Goal: Navigation & Orientation: Find specific page/section

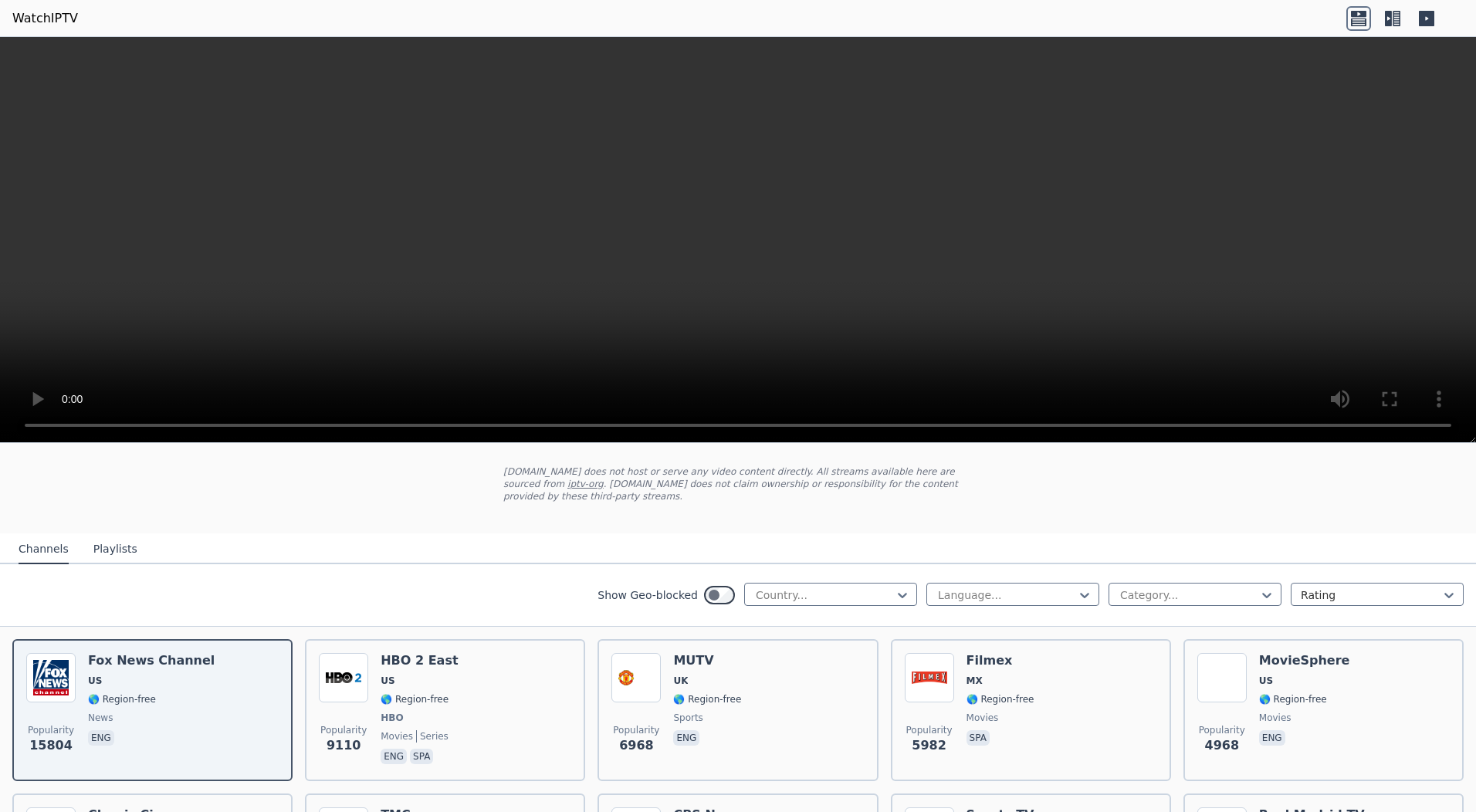
scroll to position [77, 0]
click at [937, 589] on div at bounding box center [1006, 596] width 141 height 16
click at [938, 672] on div "English" at bounding box center [1013, 686] width 173 height 28
click at [827, 589] on div at bounding box center [824, 596] width 141 height 16
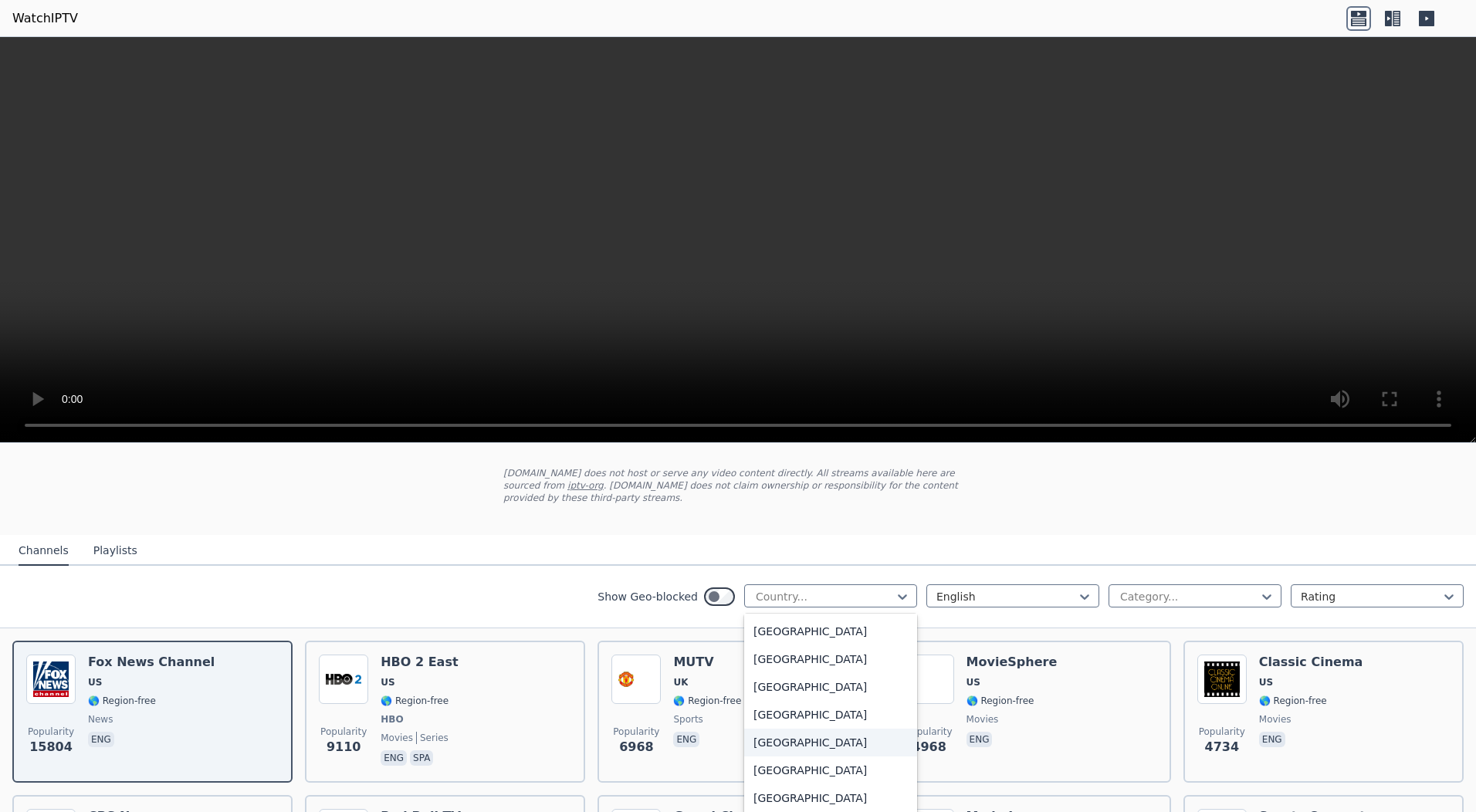
scroll to position [5310, 0]
click at [791, 775] on div "[GEOGRAPHIC_DATA]" at bounding box center [831, 783] width 173 height 28
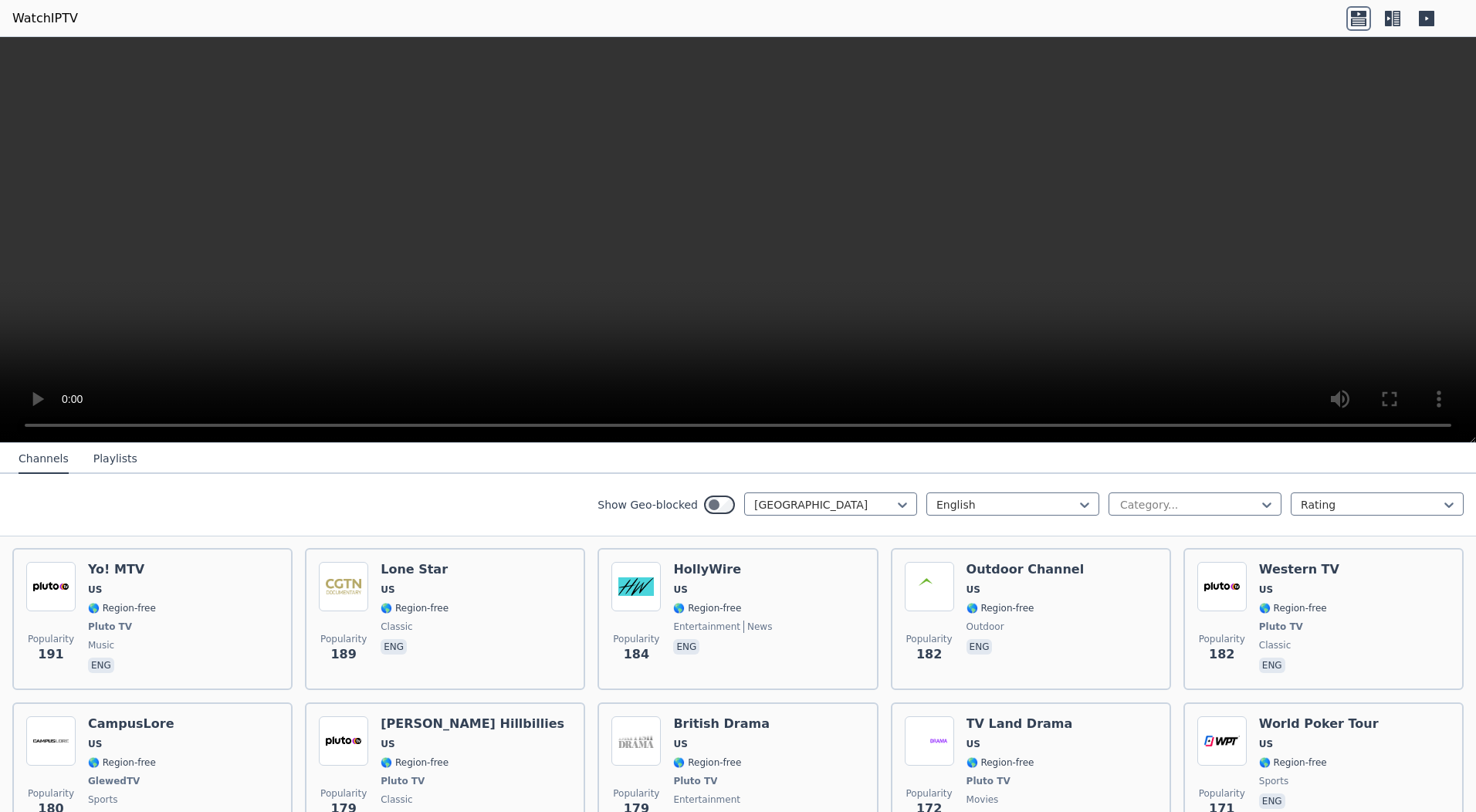
scroll to position [4168, 0]
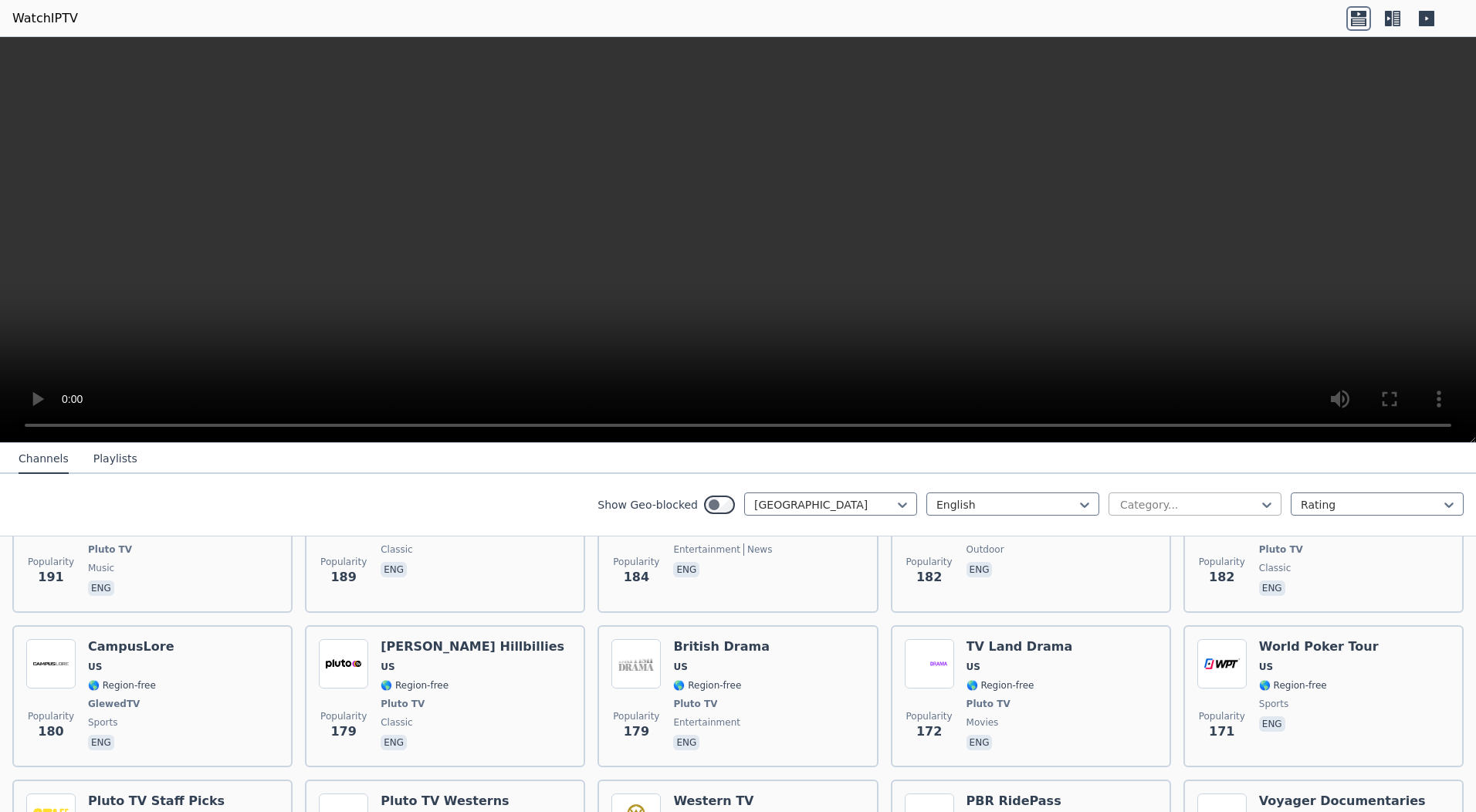
click at [1163, 496] on div "Category..." at bounding box center [1195, 504] width 173 height 23
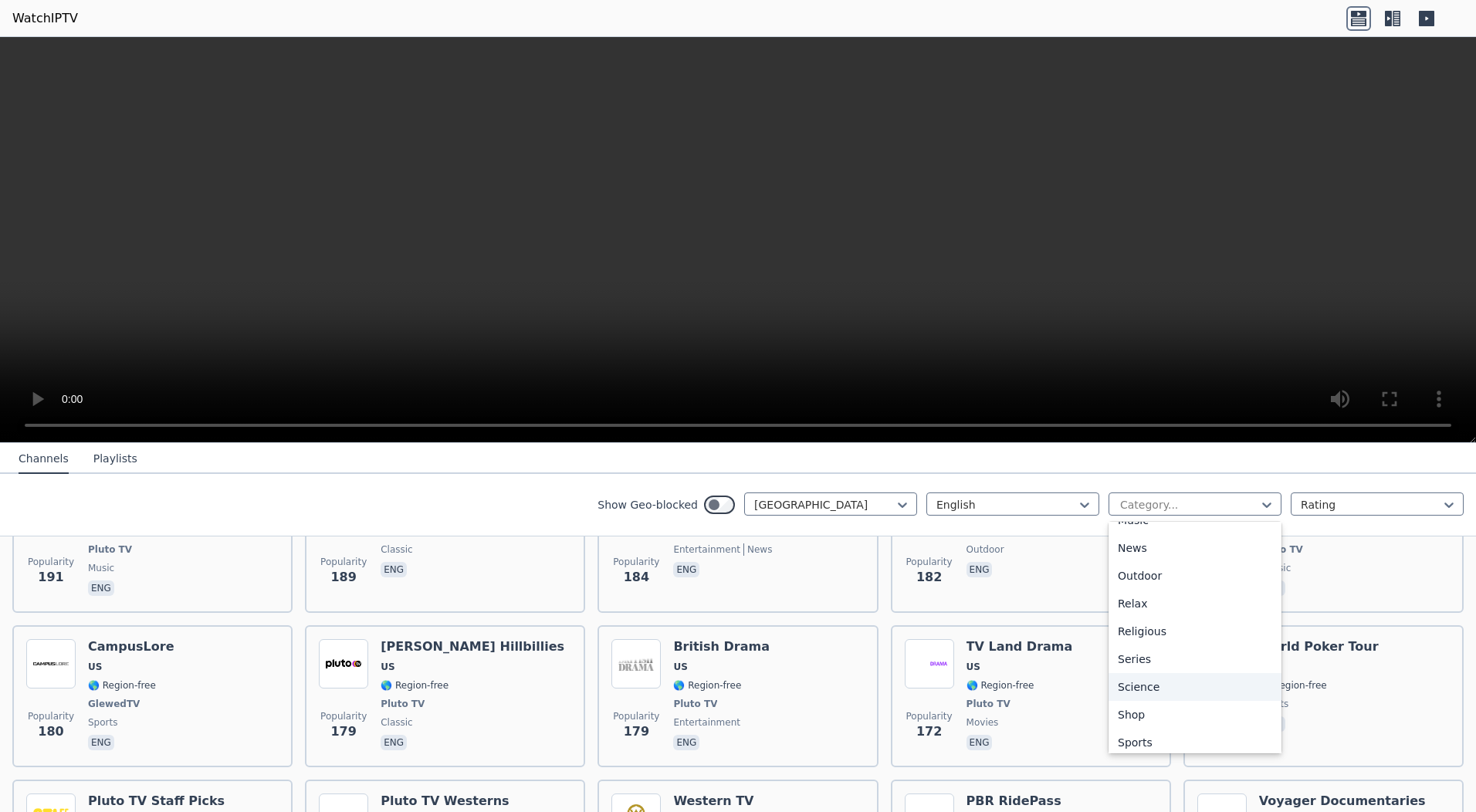
scroll to position [525, 0]
click at [1127, 688] on div "Sports" at bounding box center [1195, 681] width 173 height 28
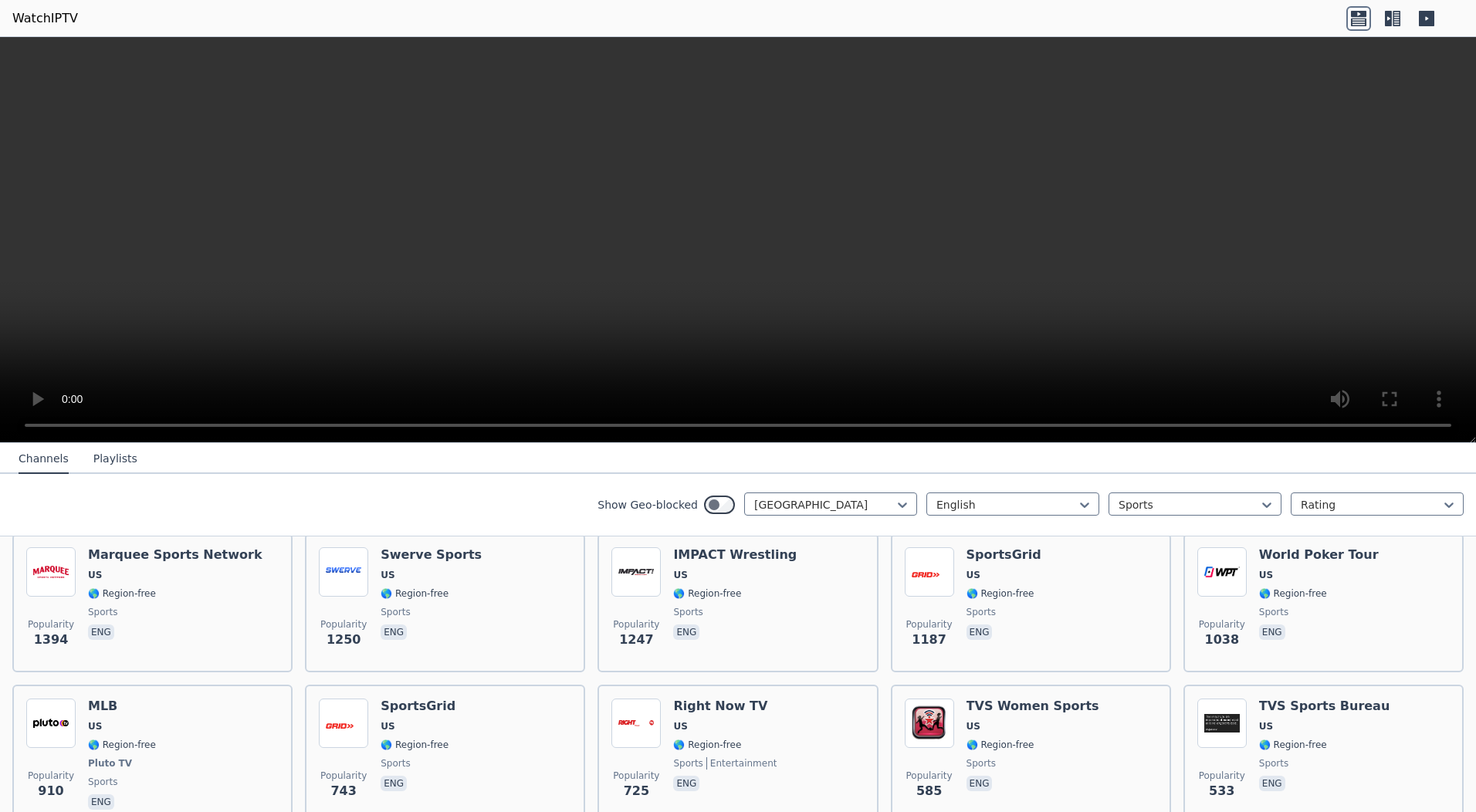
scroll to position [171, 0]
